Goal: Task Accomplishment & Management: Complete application form

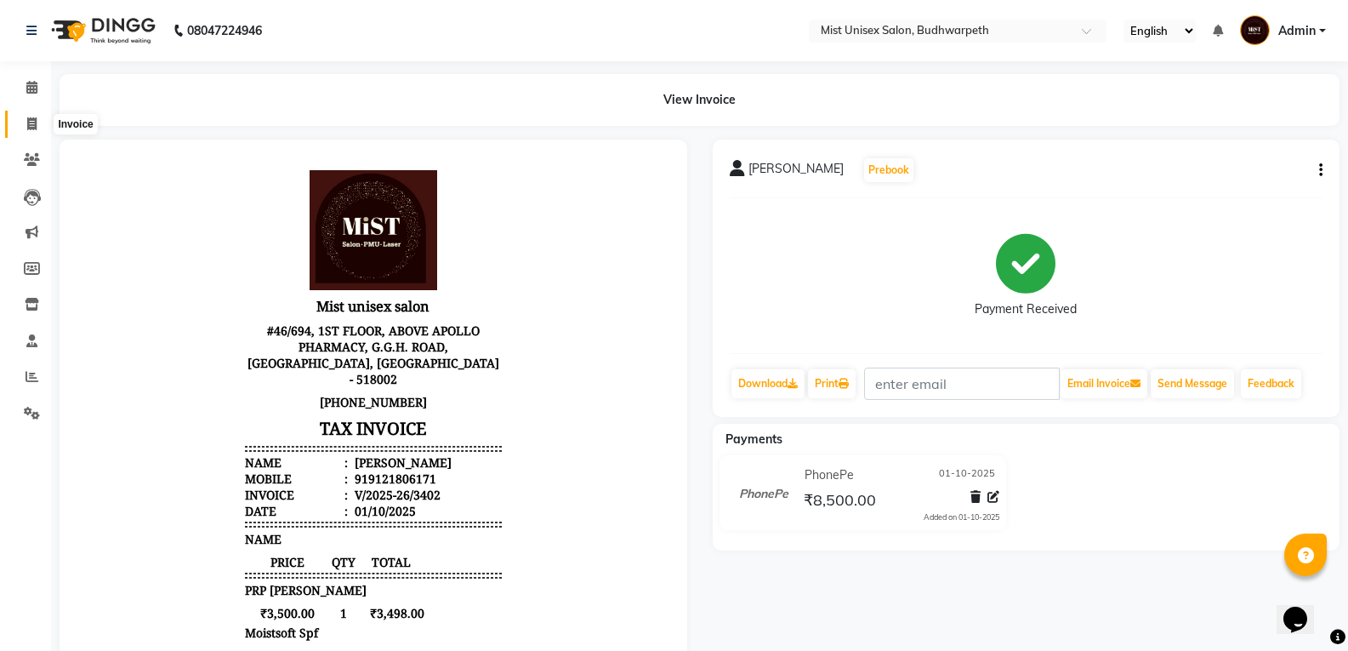
drag, startPoint x: 24, startPoint y: 122, endPoint x: 111, endPoint y: 14, distance: 139.1
click at [24, 122] on span at bounding box center [32, 125] width 30 height 20
select select "service"
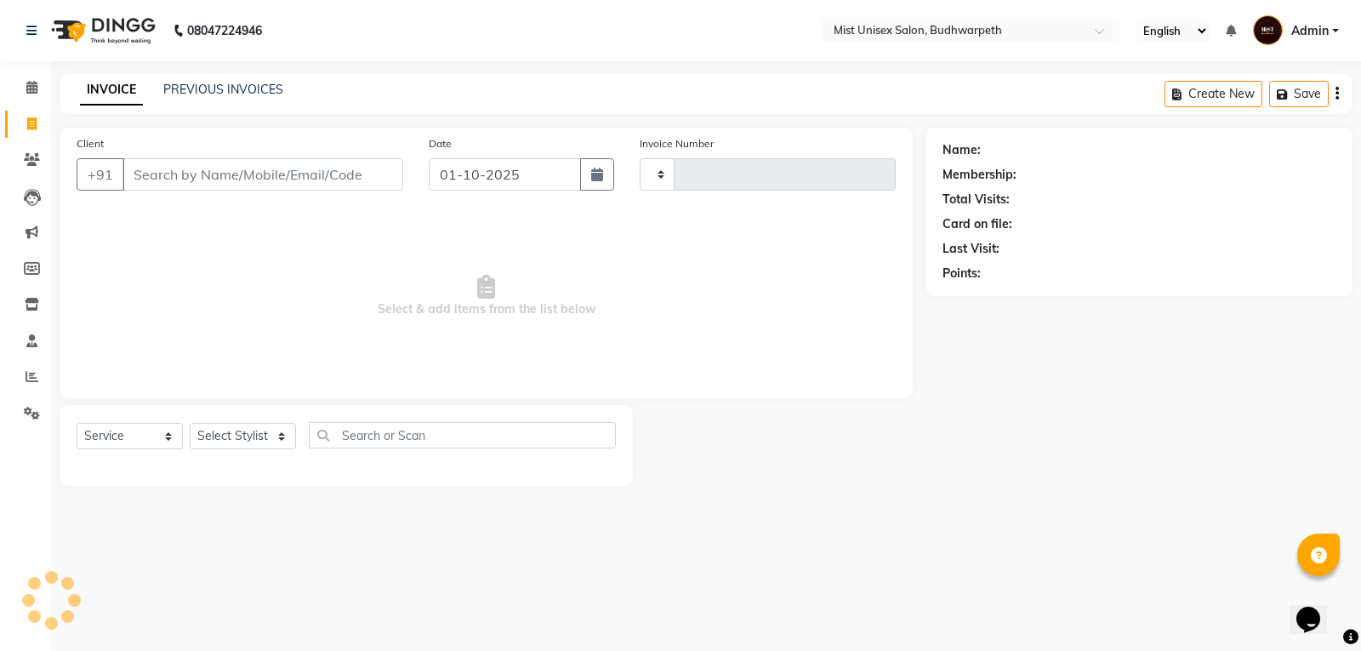
type input "3424"
select select "5227"
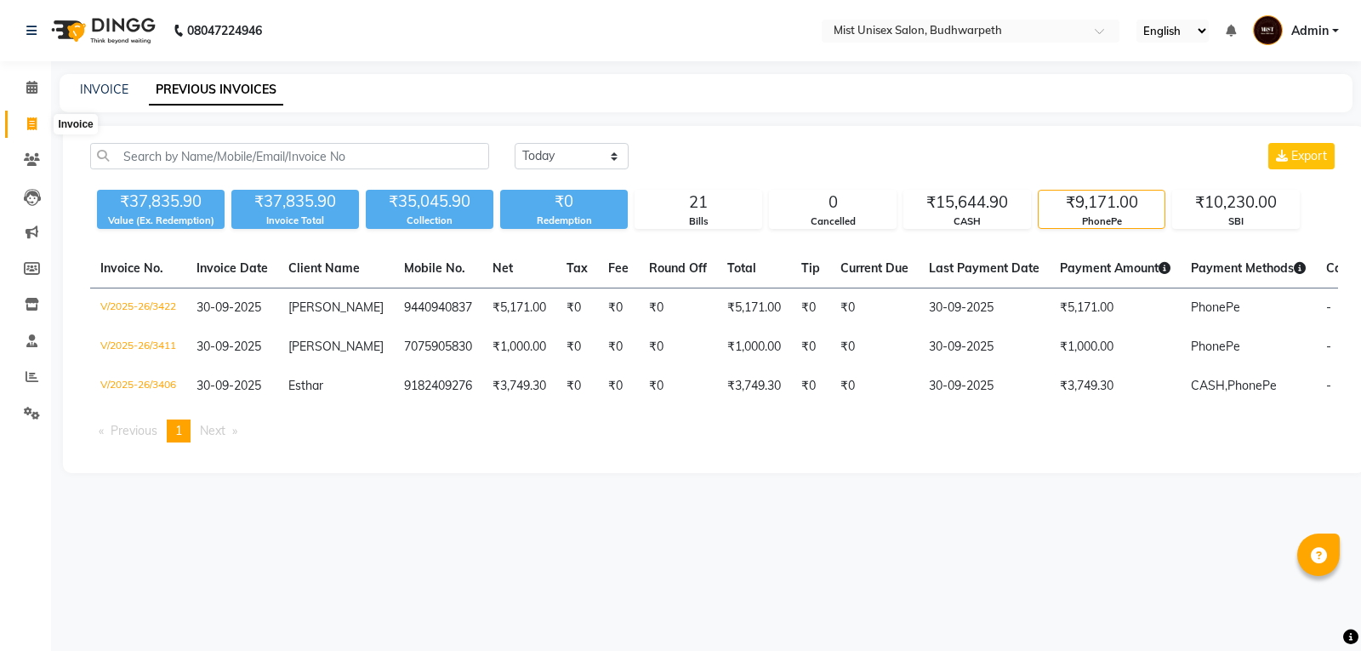
select select "[DATE]"
drag, startPoint x: 0, startPoint y: 0, endPoint x: 34, endPoint y: 106, distance: 111.6
click at [21, 115] on span at bounding box center [32, 125] width 30 height 20
select select "5227"
select select "service"
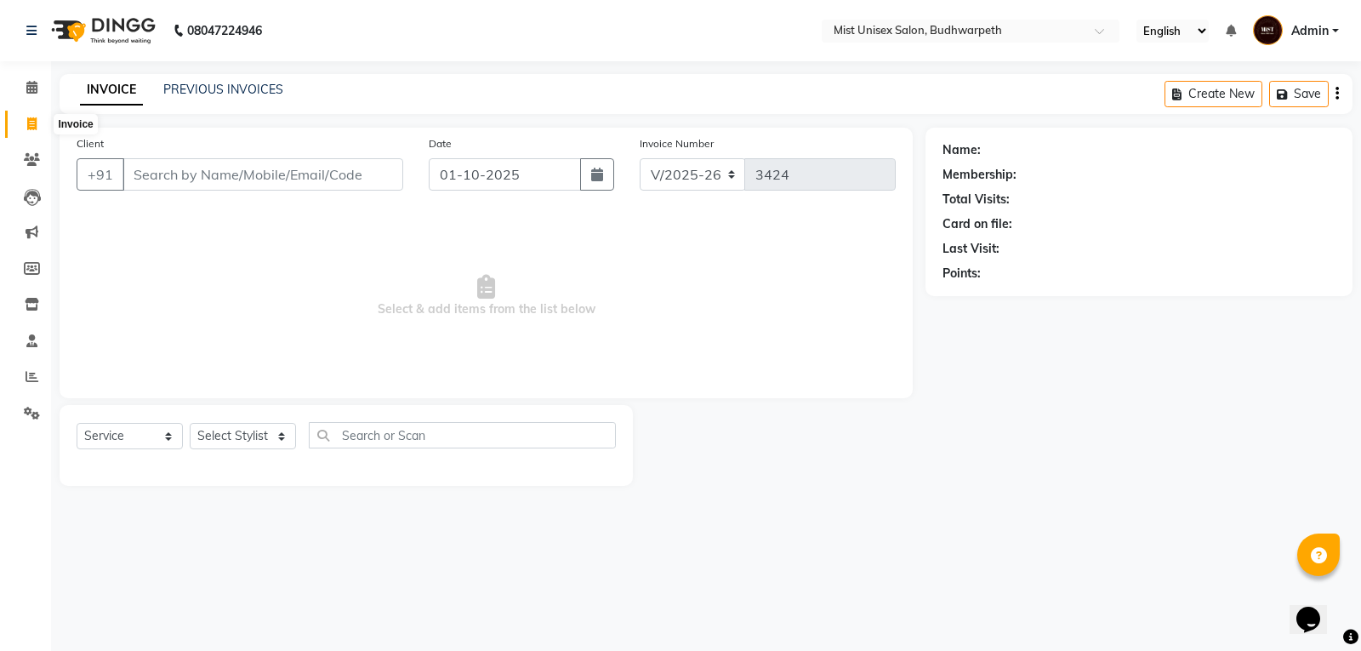
click at [35, 128] on icon at bounding box center [31, 123] width 9 height 13
select select "service"
type input "3424"
select select "5227"
click at [156, 174] on input "Client" at bounding box center [262, 174] width 281 height 32
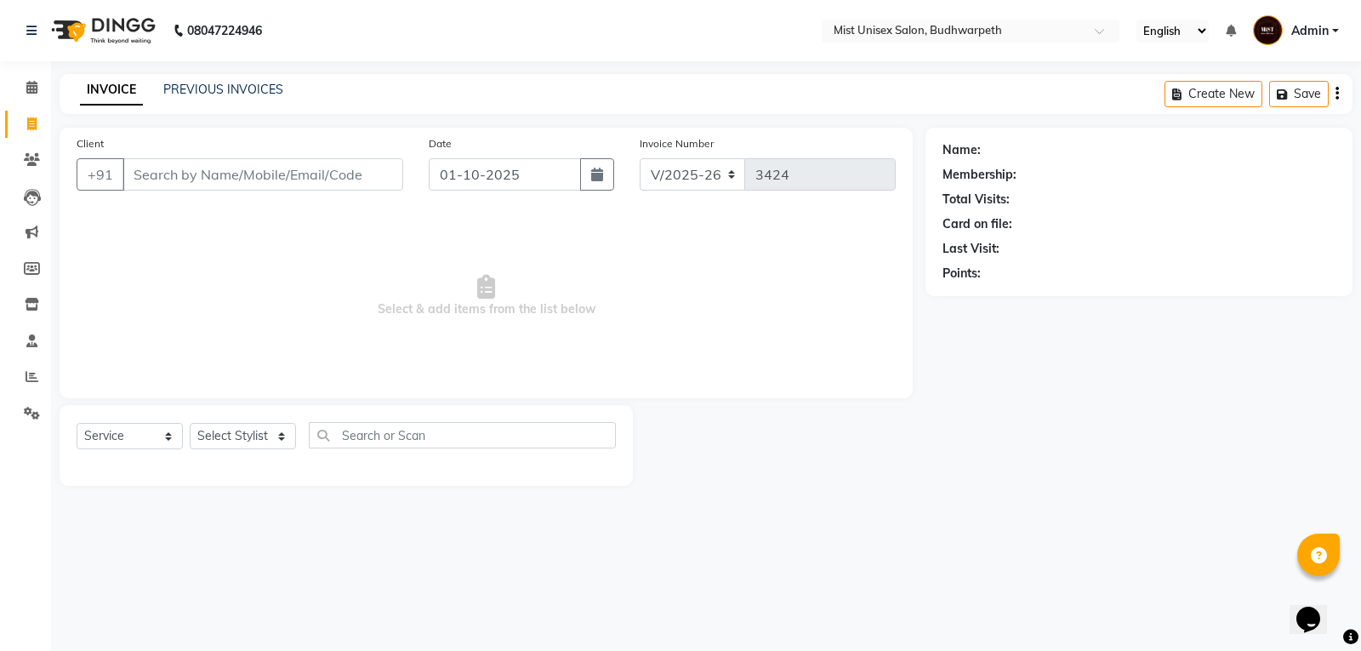
click at [168, 168] on input "Client" at bounding box center [262, 174] width 281 height 32
type input "9390744808"
click at [363, 174] on span "Add Client" at bounding box center [359, 174] width 67 height 17
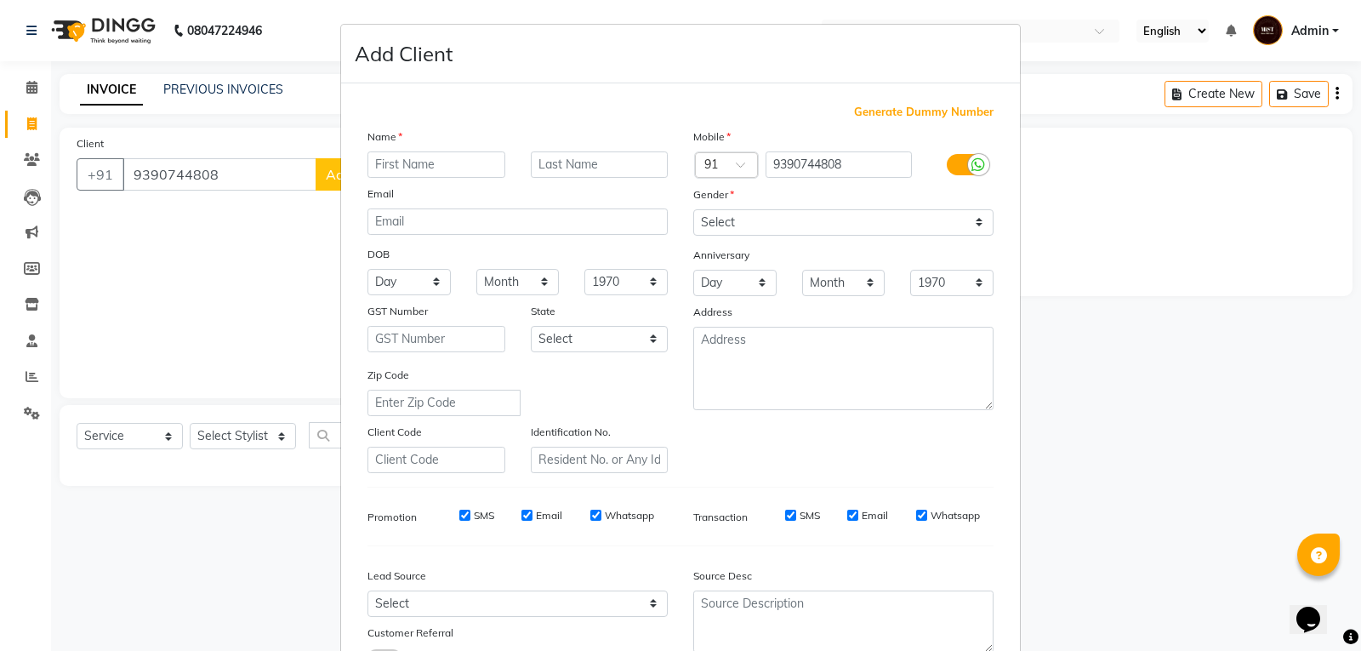
click at [386, 162] on input "text" at bounding box center [436, 164] width 138 height 26
type input "Neha"
click at [717, 225] on select "Select [DEMOGRAPHIC_DATA] [DEMOGRAPHIC_DATA] Other Prefer Not To Say" at bounding box center [843, 222] width 300 height 26
select select "[DEMOGRAPHIC_DATA]"
click at [693, 209] on select "Select [DEMOGRAPHIC_DATA] [DEMOGRAPHIC_DATA] Other Prefer Not To Say" at bounding box center [843, 222] width 300 height 26
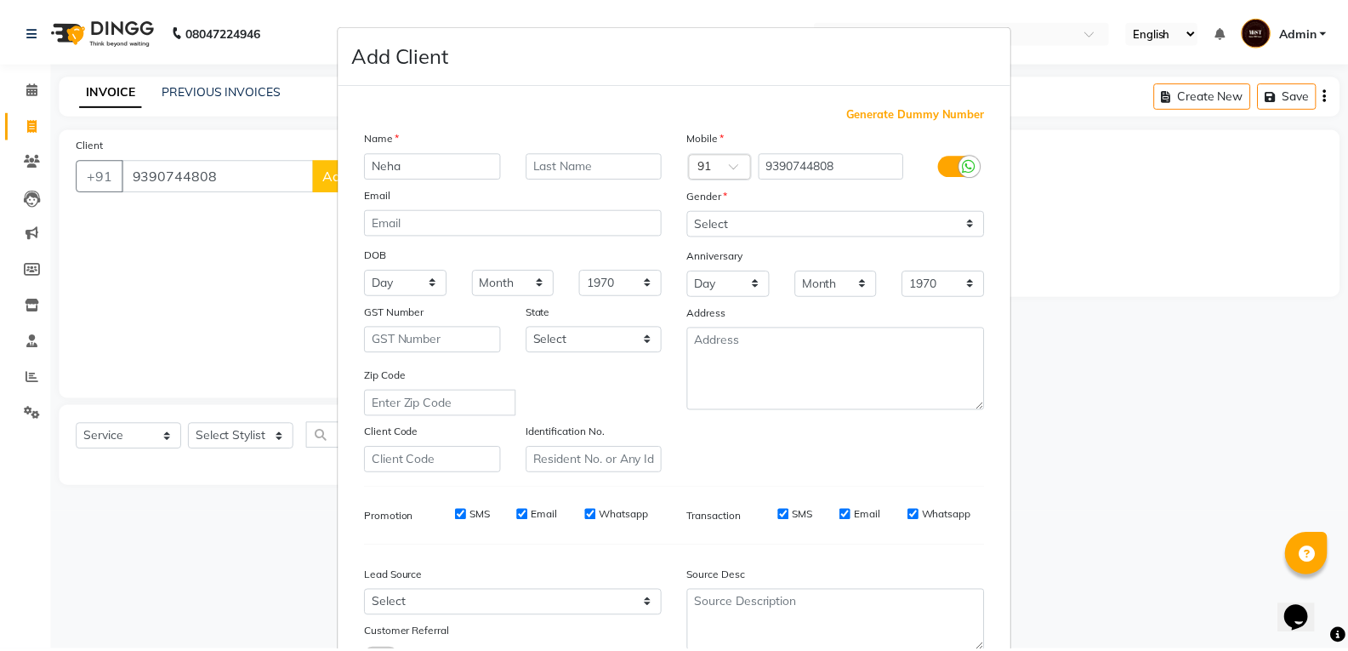
scroll to position [134, 0]
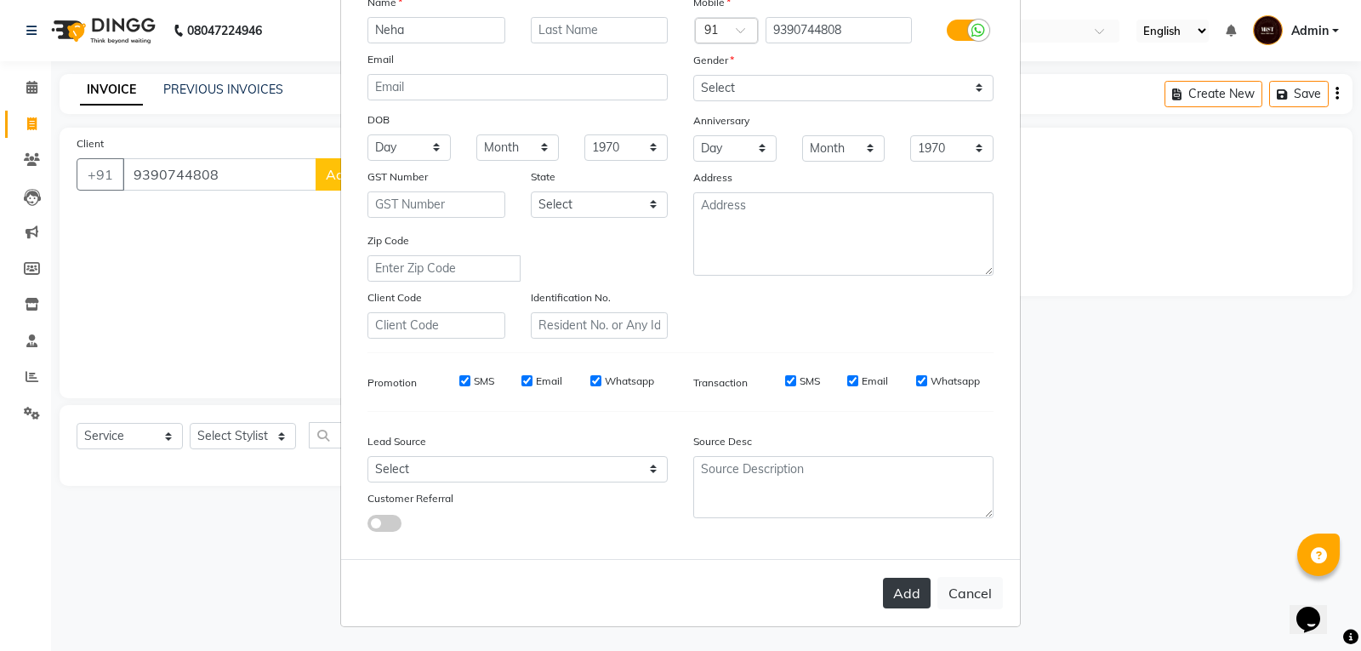
click at [907, 596] on button "Add" at bounding box center [907, 592] width 48 height 31
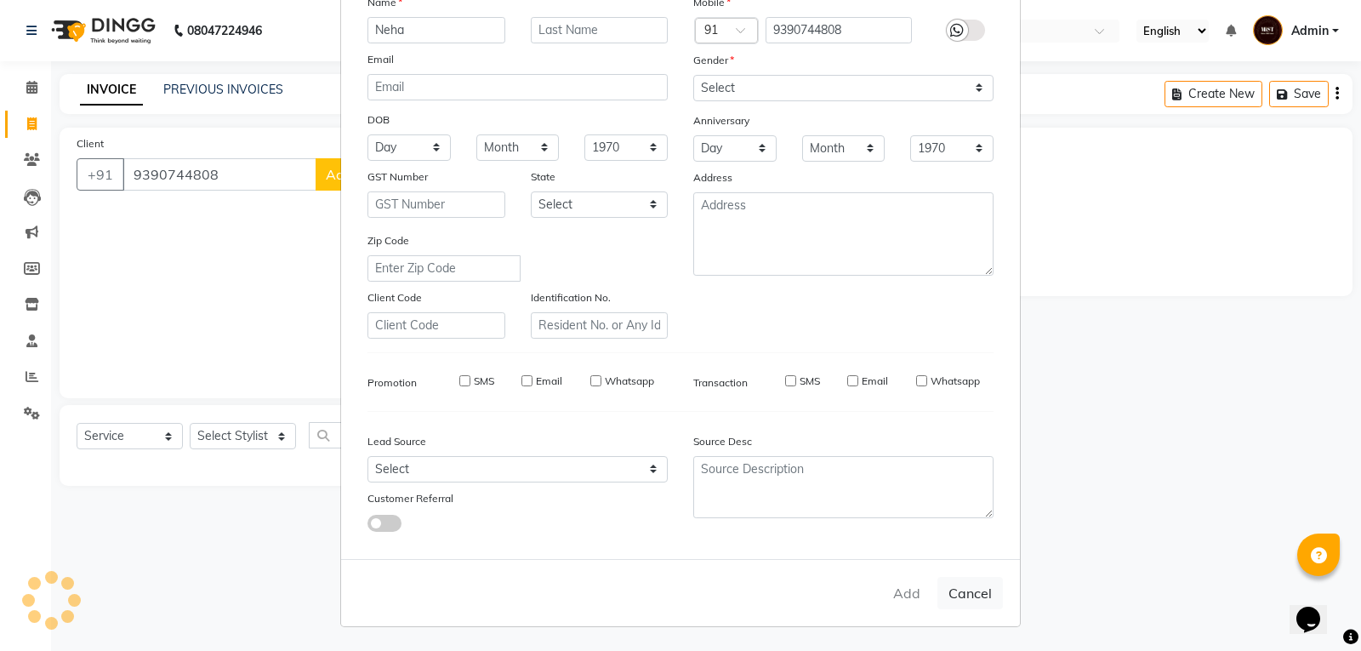
select select
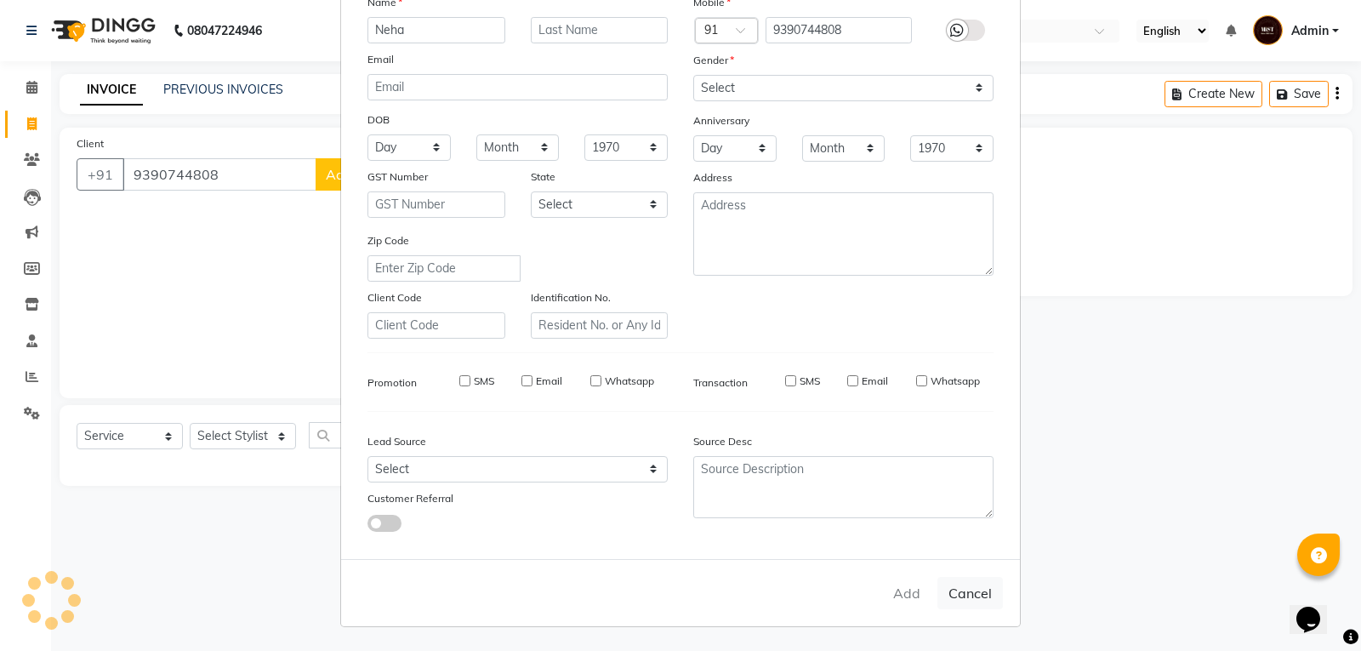
select select
checkbox input "false"
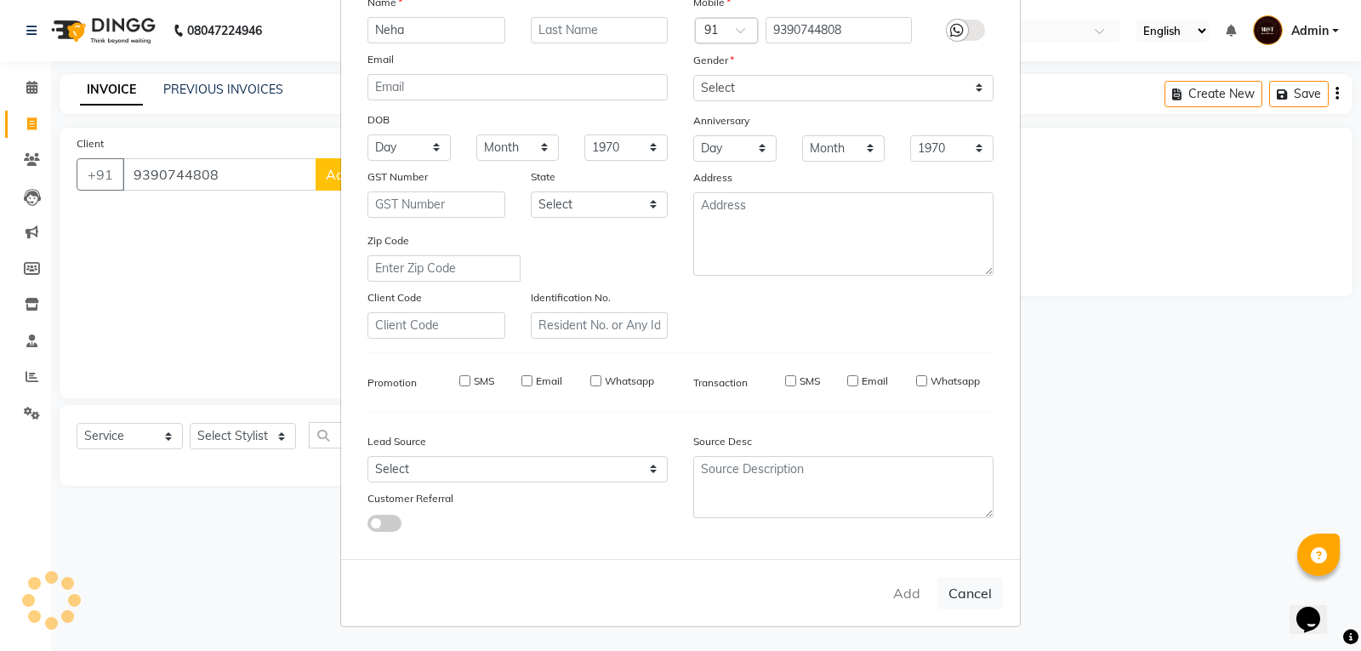
checkbox input "false"
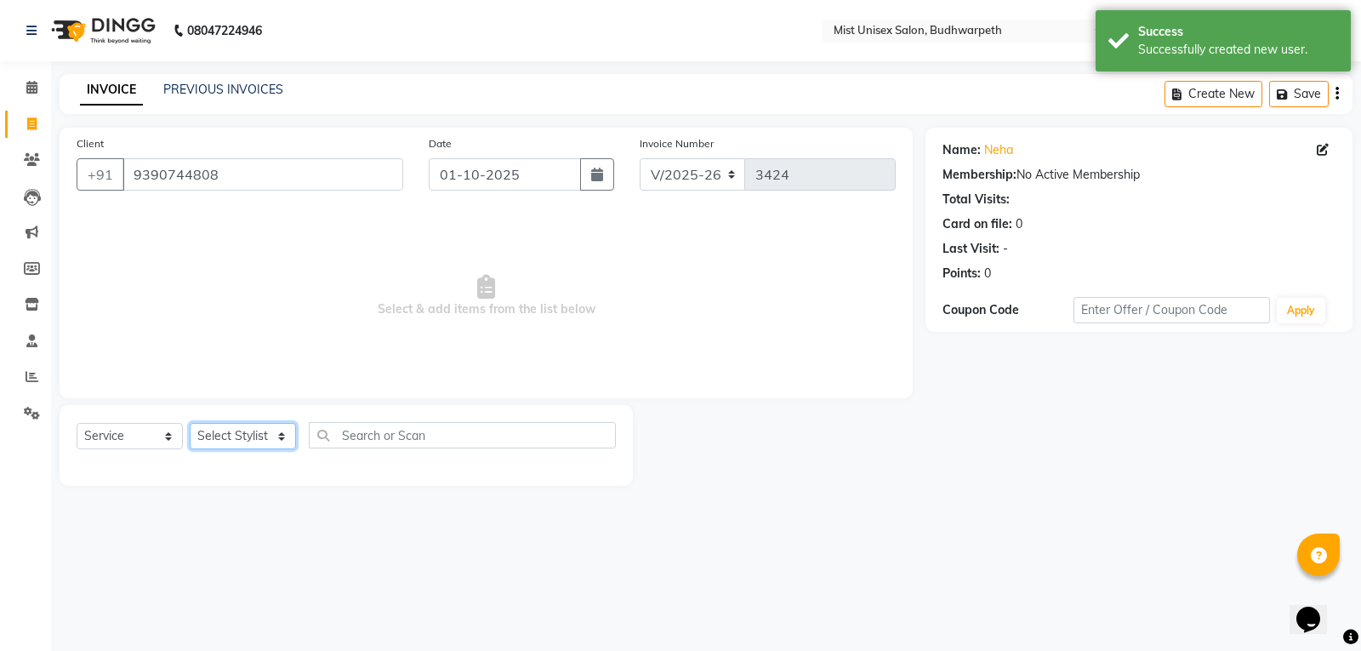
click at [247, 438] on select "Select Stylist Abhi Ram [PERSON_NAME] [PERSON_NAME] Lakshmi Madhu [PERSON_NAME]…" at bounding box center [243, 436] width 106 height 26
select select "43912"
click at [190, 423] on select "Select Stylist Abhi Ram [PERSON_NAME] [PERSON_NAME] Lakshmi Madhu [PERSON_NAME]…" at bounding box center [243, 436] width 106 height 26
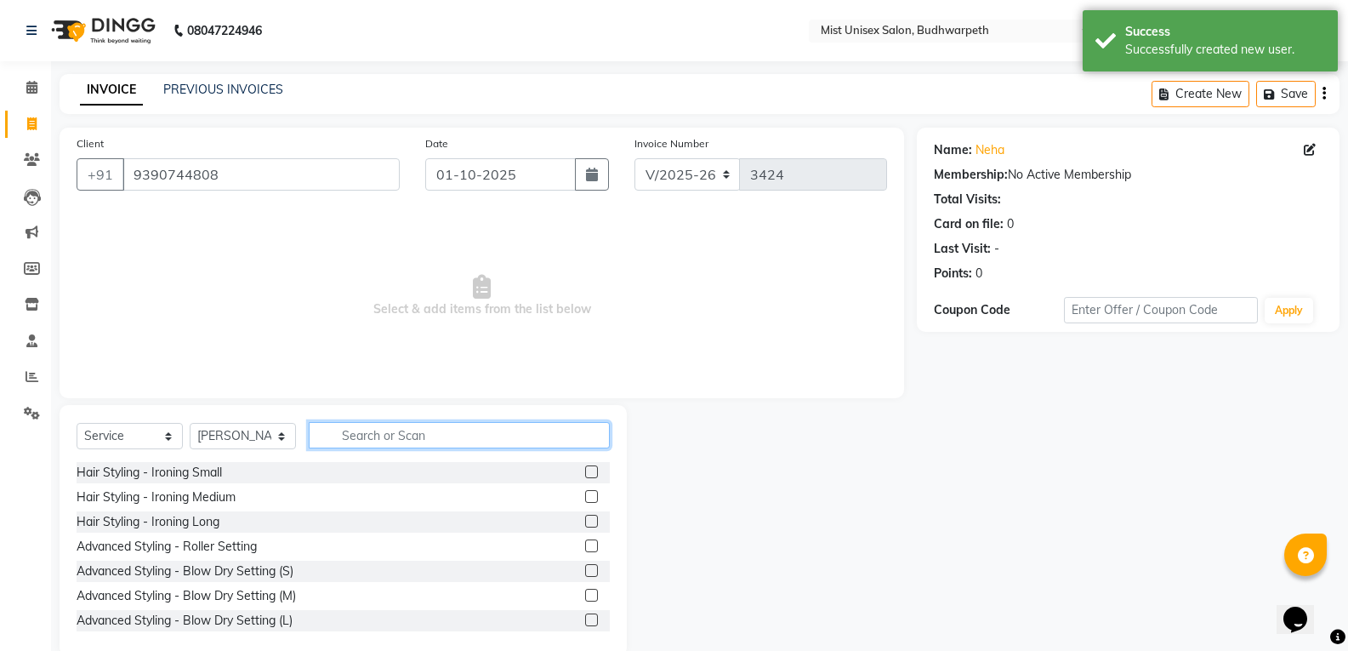
click at [368, 440] on input "text" at bounding box center [459, 435] width 301 height 26
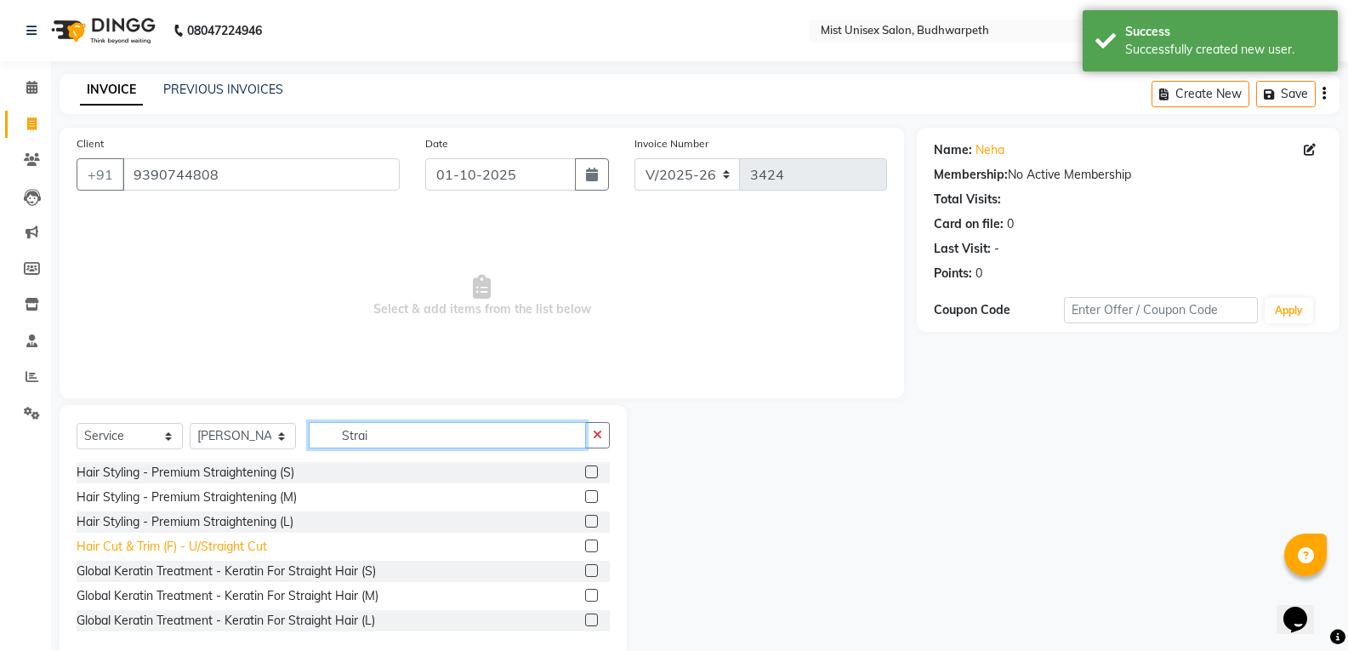
type input "Strai"
click at [230, 554] on div "Hair Cut & Trim (F) - U/Straight Cut" at bounding box center [172, 547] width 191 height 18
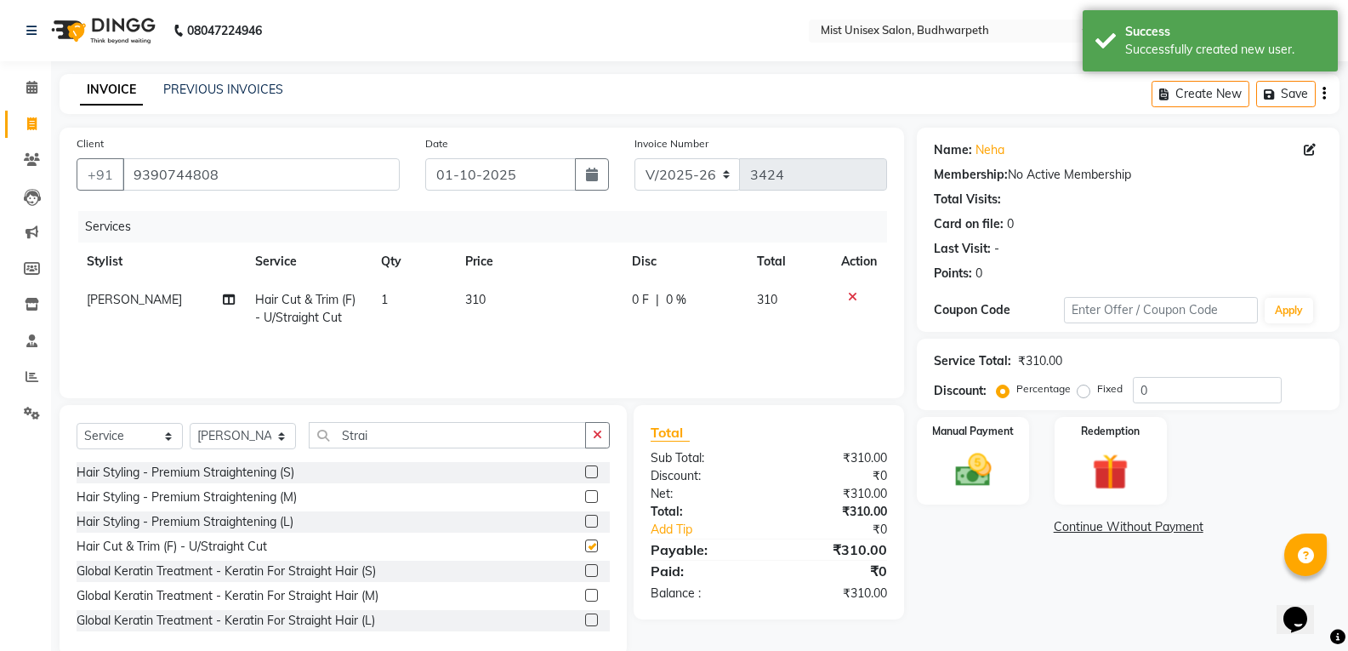
checkbox input "false"
click at [600, 437] on icon "button" at bounding box center [597, 435] width 9 height 12
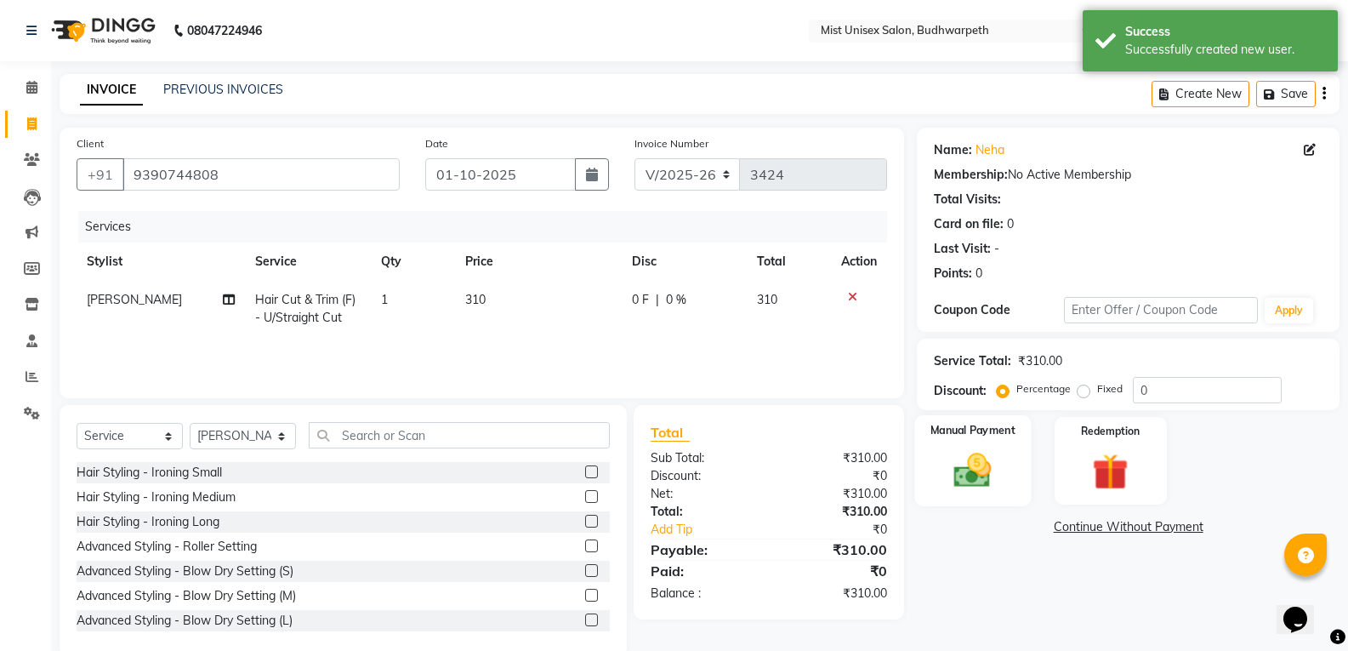
click at [981, 474] on img at bounding box center [972, 469] width 60 height 43
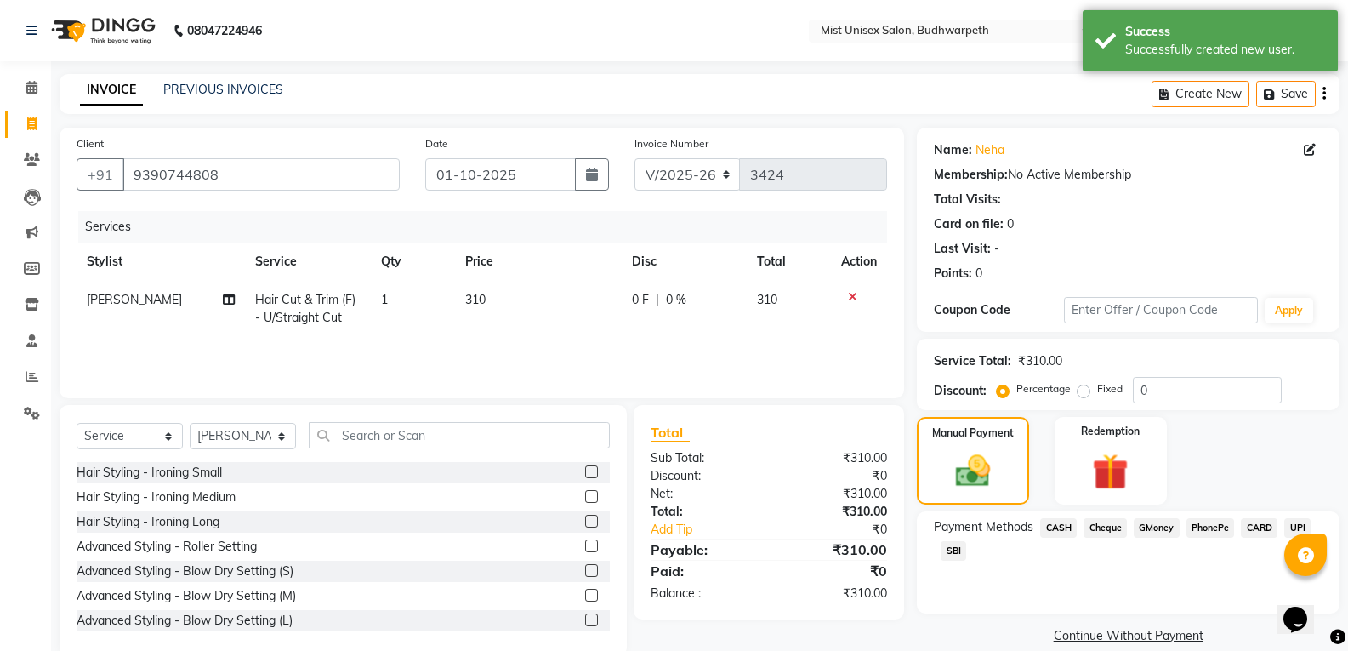
click at [1071, 533] on span "CASH" at bounding box center [1058, 528] width 37 height 20
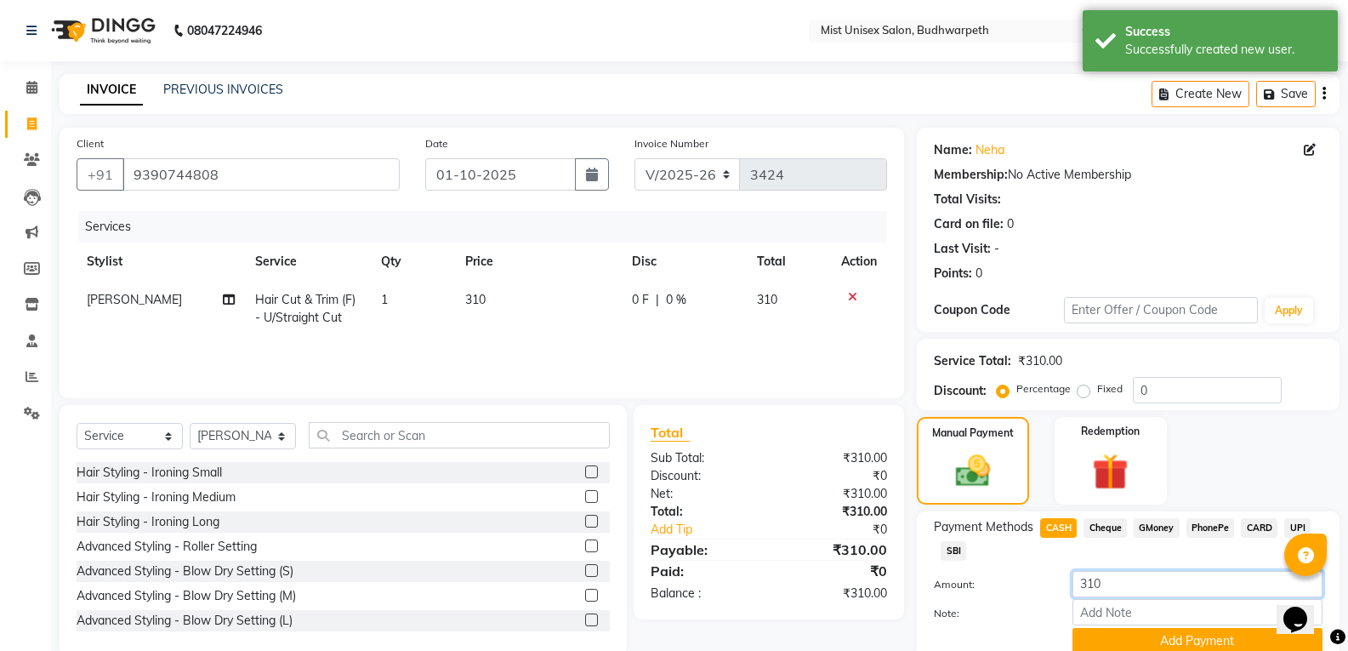
click at [1113, 578] on input "310" at bounding box center [1197, 584] width 250 height 26
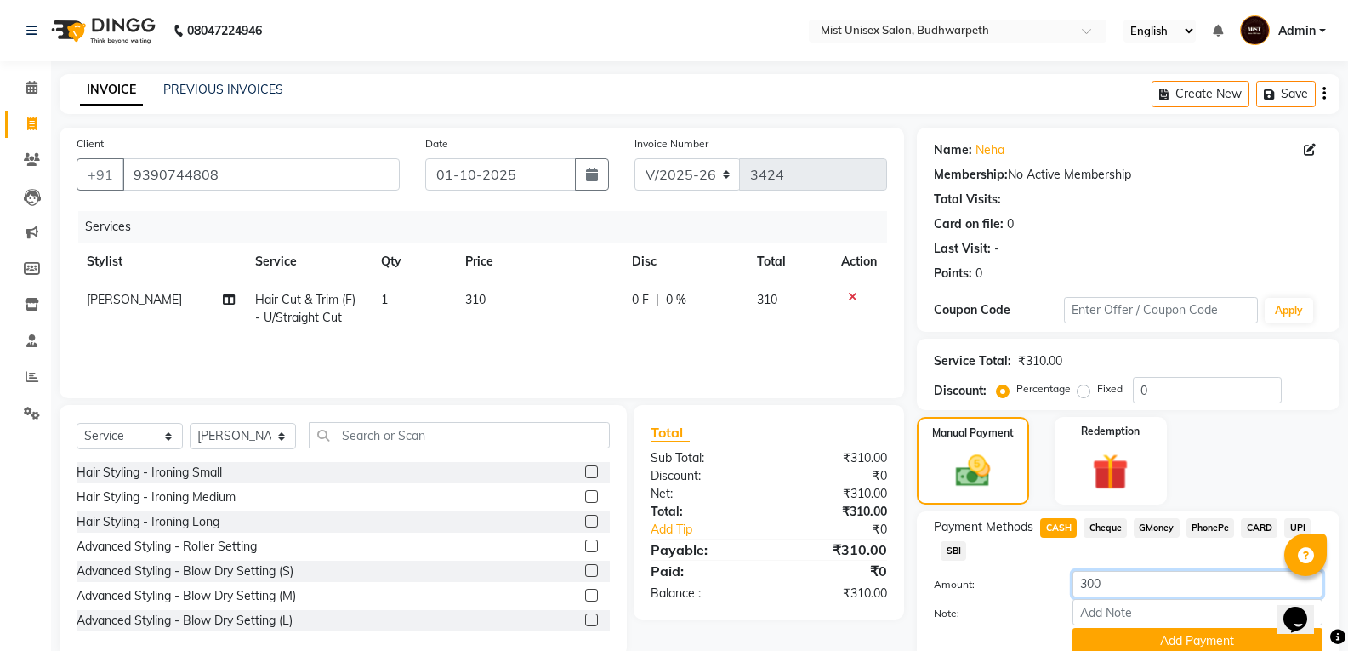
scroll to position [71, 0]
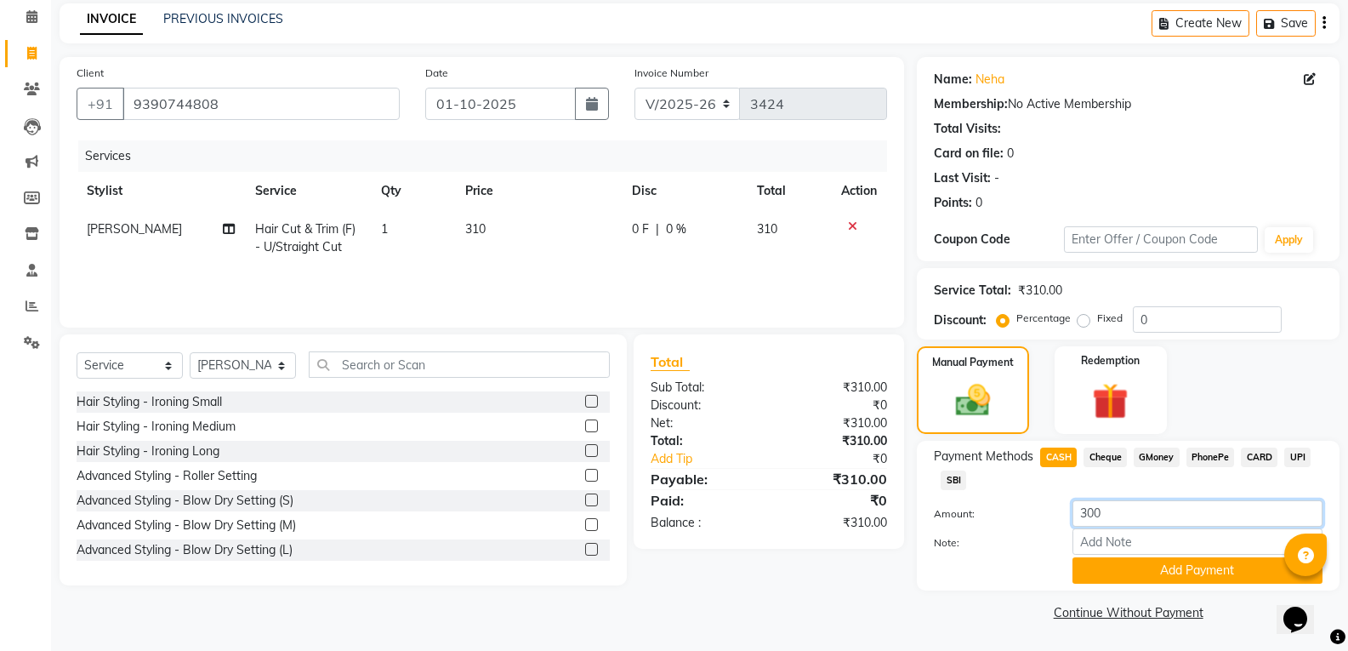
drag, startPoint x: 1360, startPoint y: 444, endPoint x: 34, endPoint y: 45, distance: 1384.6
type input "300"
click at [1155, 578] on button "Add Payment" at bounding box center [1197, 570] width 250 height 26
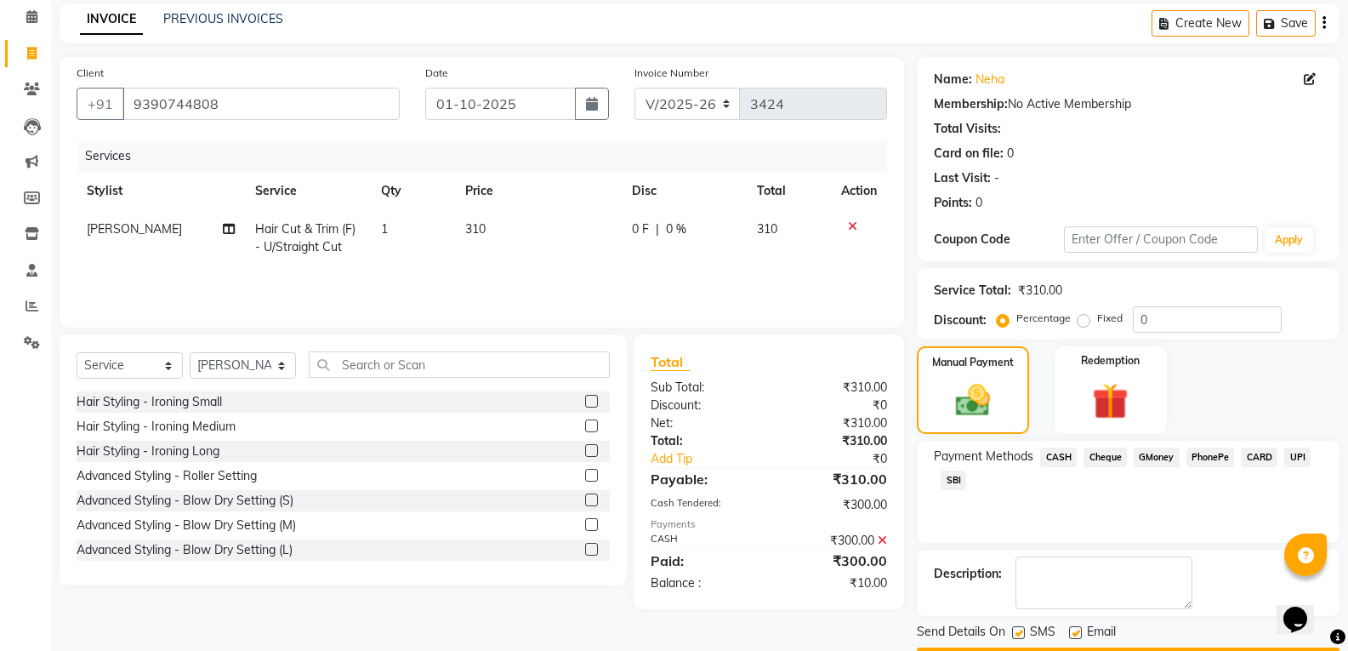
click at [958, 482] on span "SBI" at bounding box center [954, 480] width 26 height 20
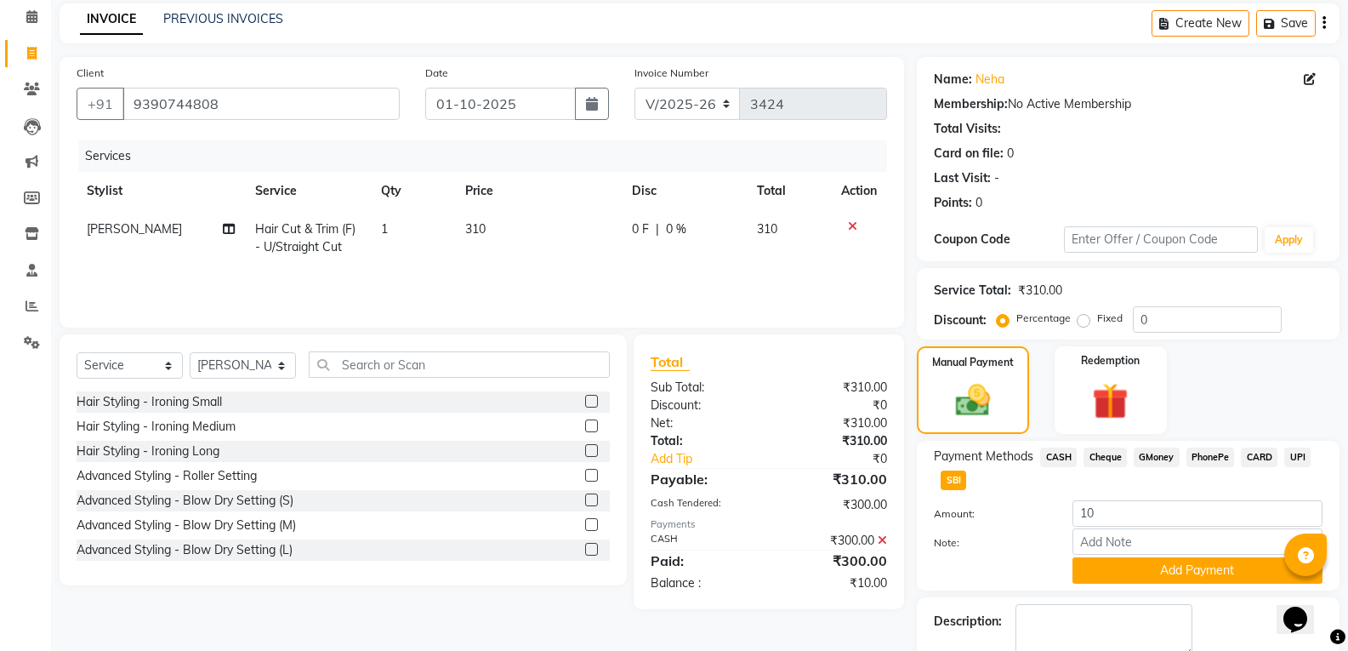
click at [1098, 581] on button "Add Payment" at bounding box center [1197, 570] width 250 height 26
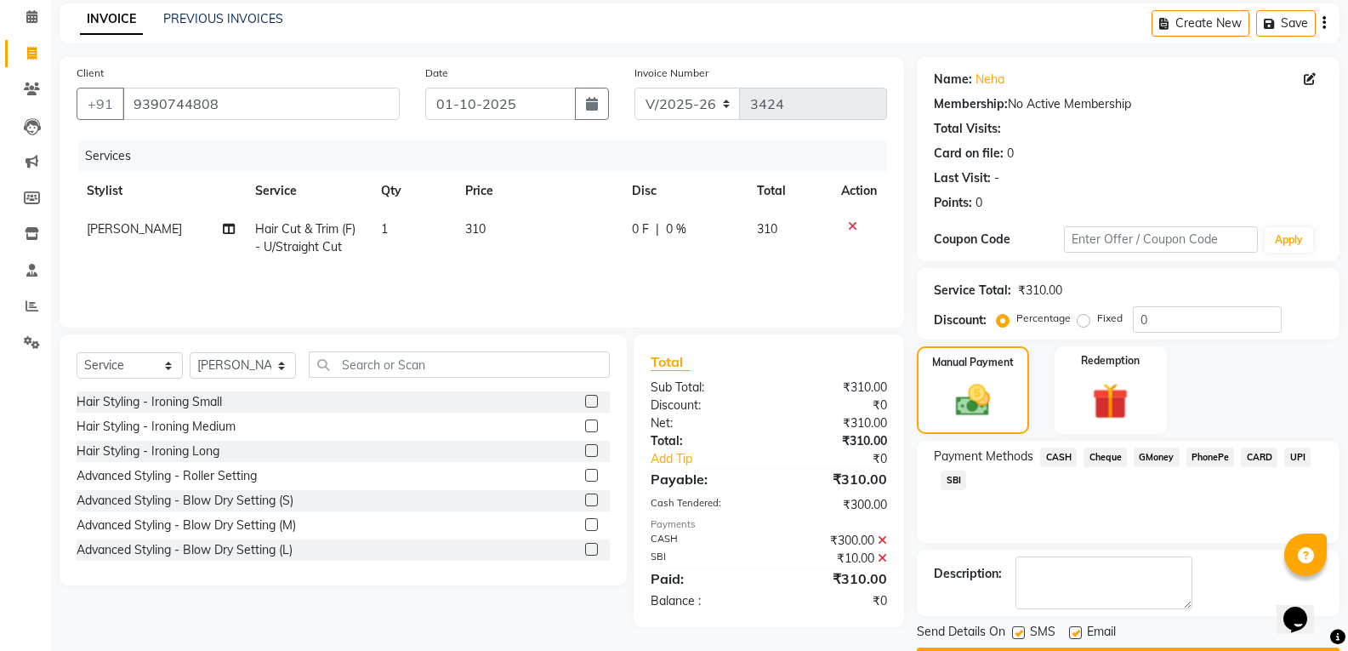
scroll to position [119, 0]
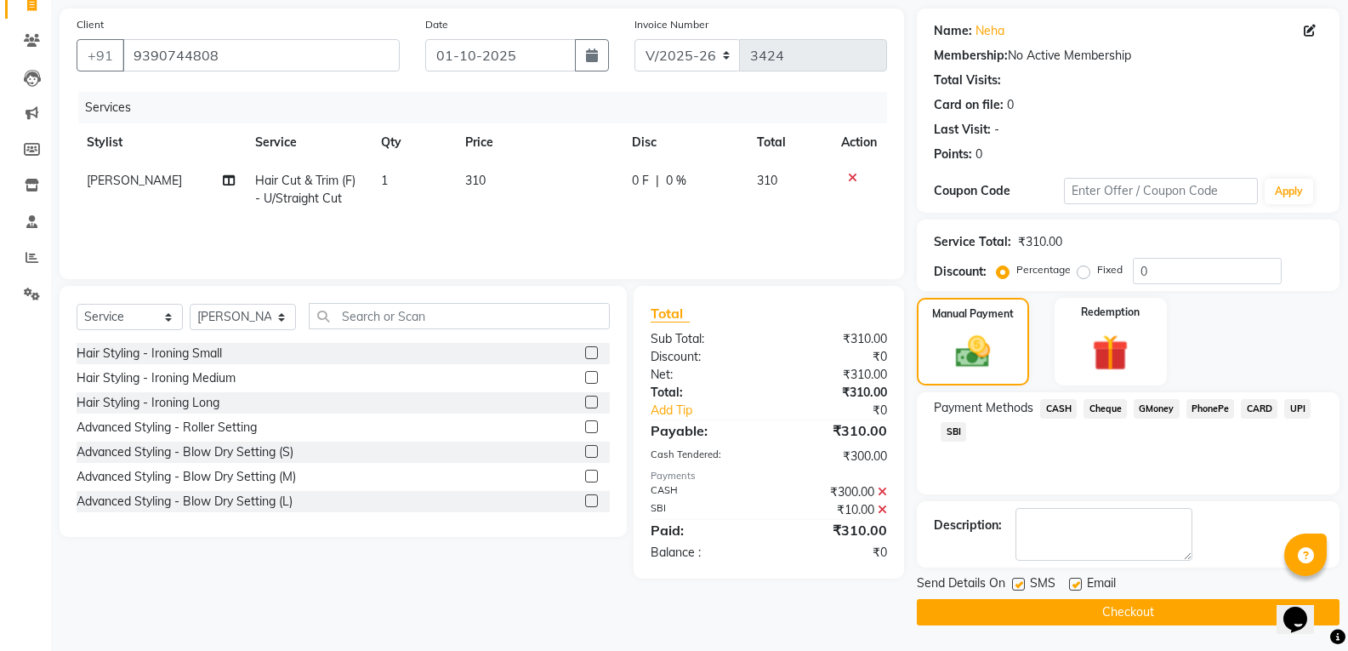
click at [1173, 617] on button "Checkout" at bounding box center [1128, 612] width 423 height 26
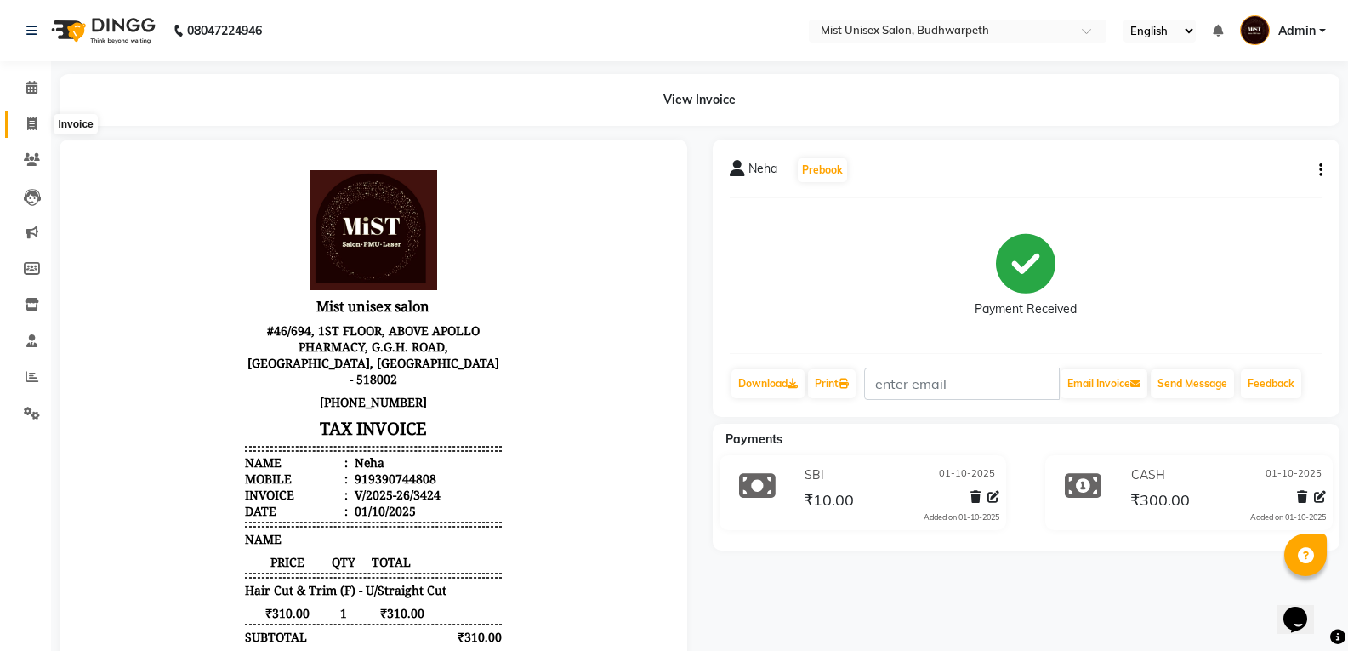
click at [37, 127] on icon at bounding box center [31, 123] width 9 height 13
select select "service"
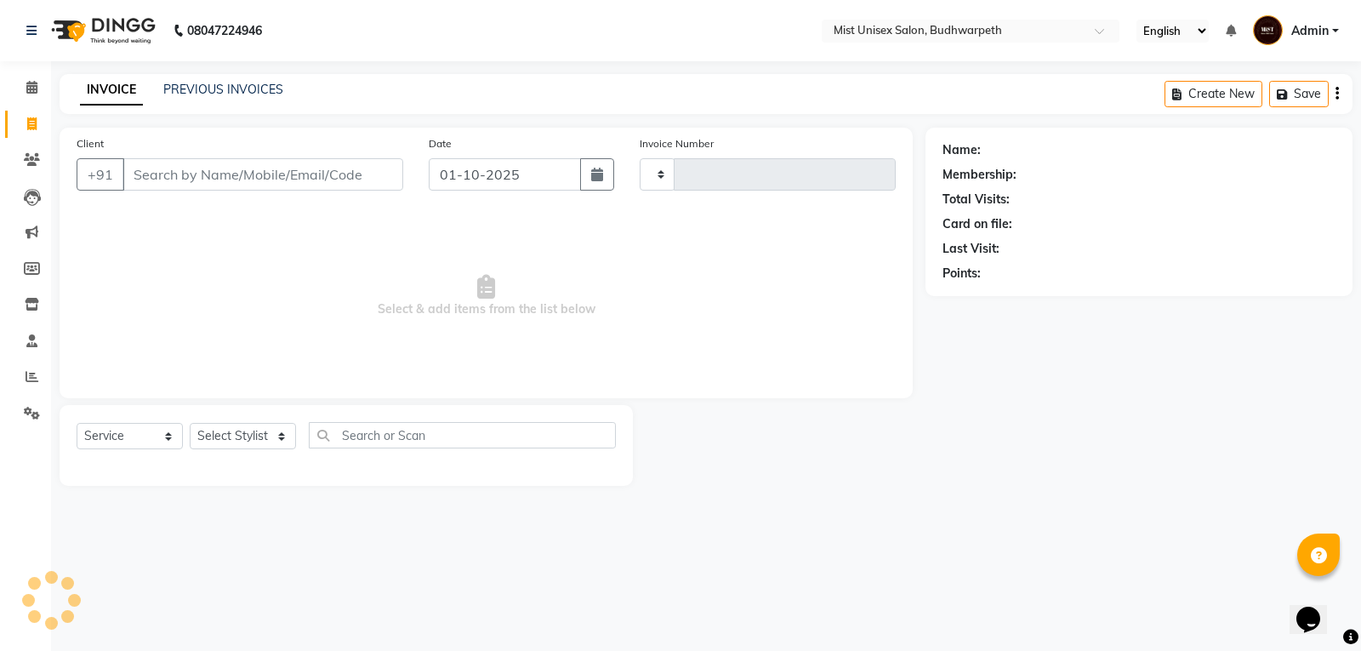
type input "3425"
select select "5227"
click at [205, 92] on link "PREVIOUS INVOICES" at bounding box center [223, 89] width 120 height 15
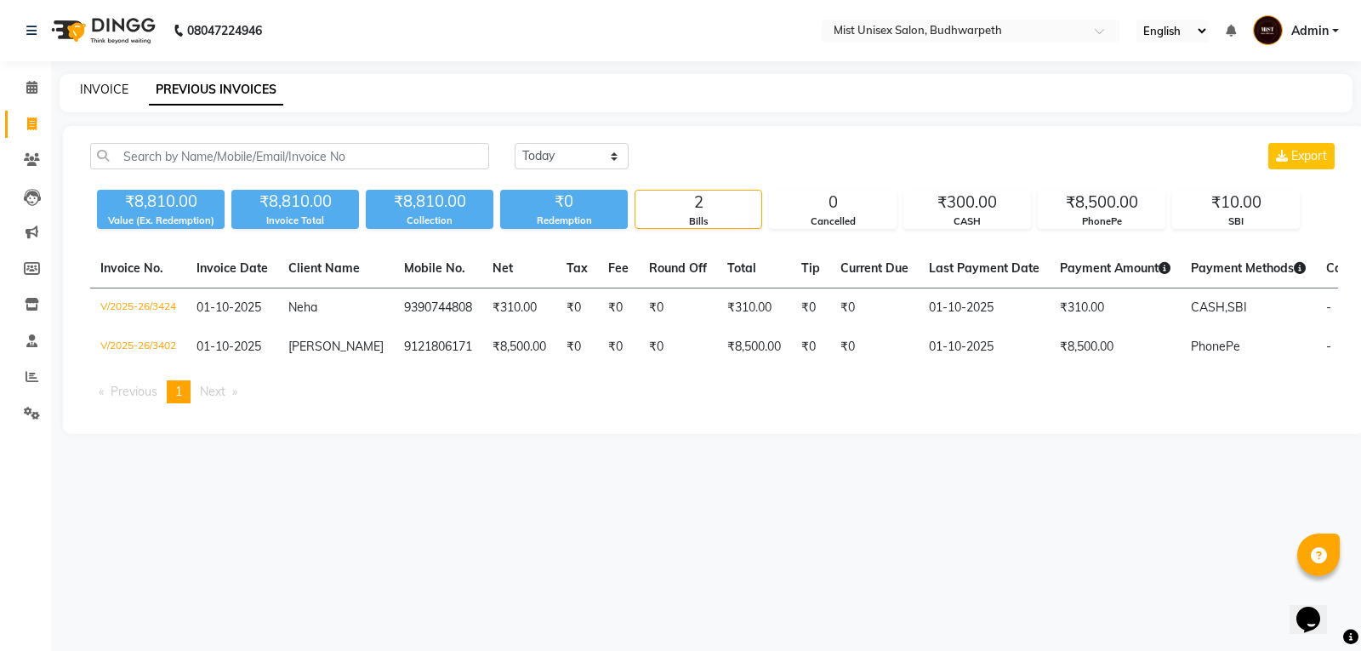
click at [101, 89] on link "INVOICE" at bounding box center [104, 89] width 48 height 15
select select "service"
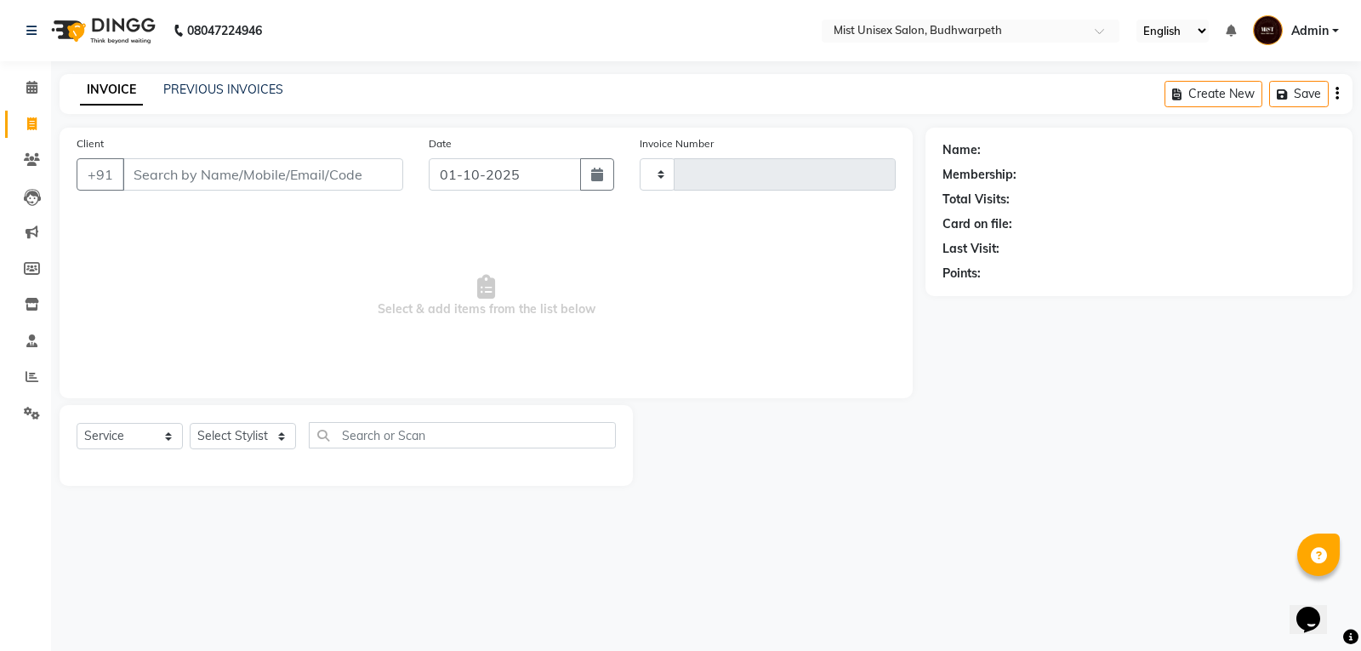
type input "3425"
select select "5227"
click at [190, 82] on link "PREVIOUS INVOICES" at bounding box center [223, 89] width 120 height 15
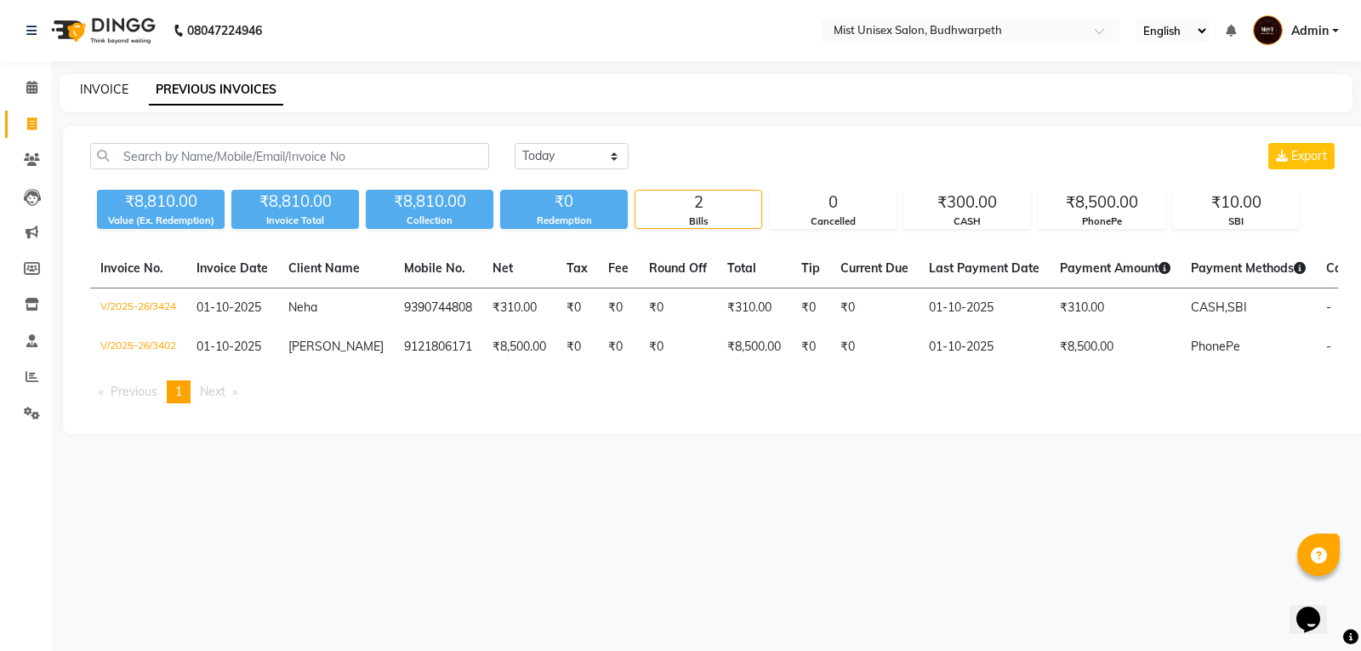
click at [117, 88] on link "INVOICE" at bounding box center [104, 89] width 48 height 15
select select "5227"
select select "service"
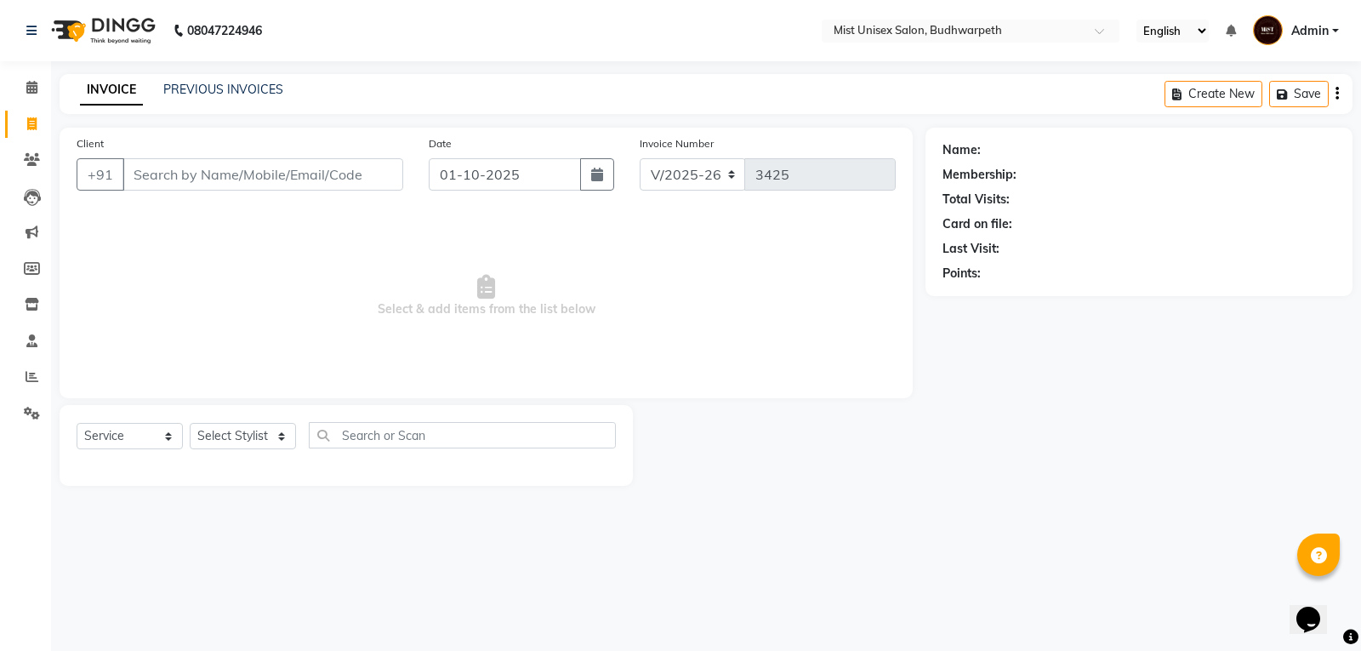
drag, startPoint x: 11, startPoint y: 120, endPoint x: 87, endPoint y: 56, distance: 99.0
click at [11, 121] on link "Invoice" at bounding box center [25, 125] width 41 height 28
select select "service"
type input "3425"
select select "5227"
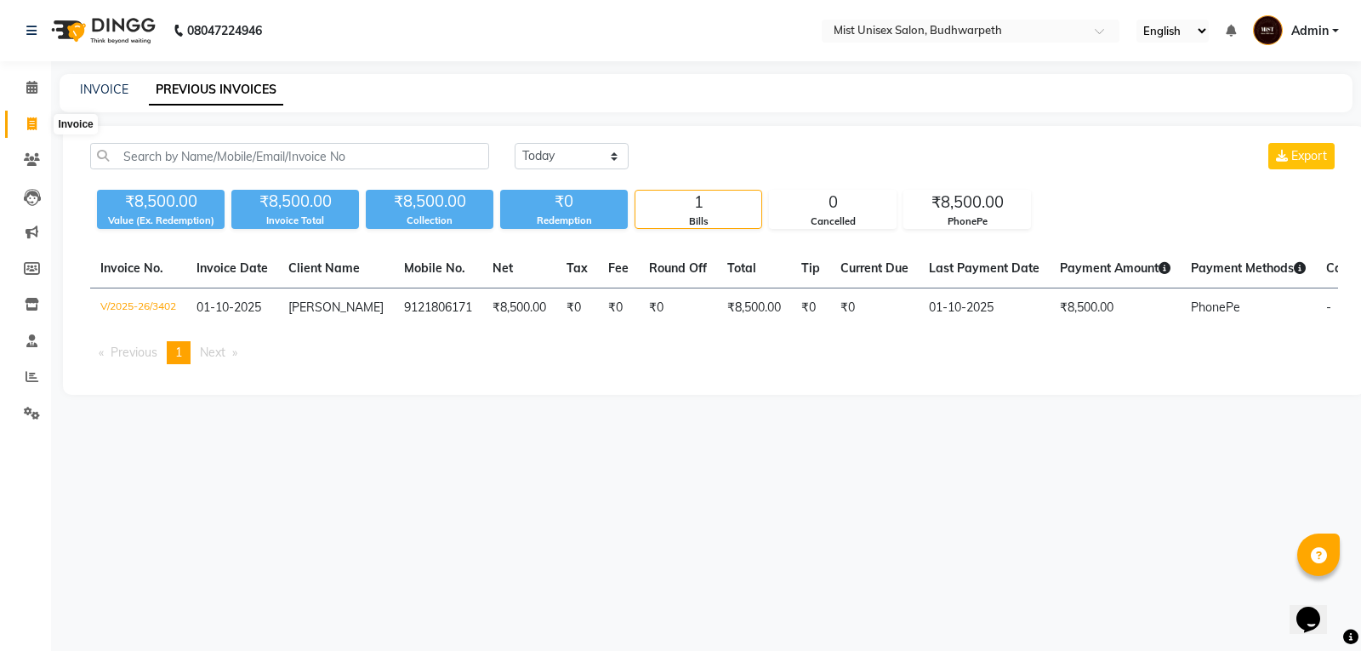
click at [29, 122] on icon at bounding box center [31, 123] width 9 height 13
select select "5227"
select select "service"
